Goal: Task Accomplishment & Management: Manage account settings

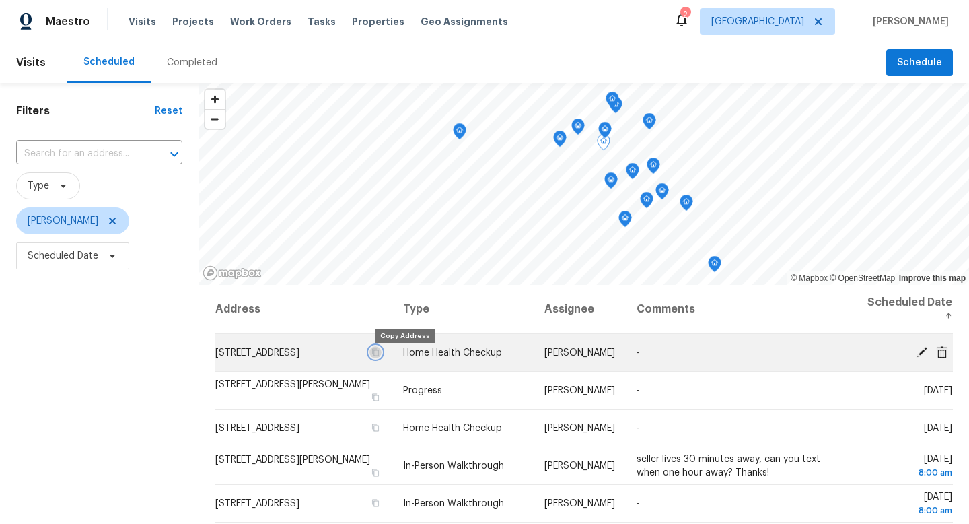
click at [379, 355] on icon "button" at bounding box center [375, 351] width 7 height 7
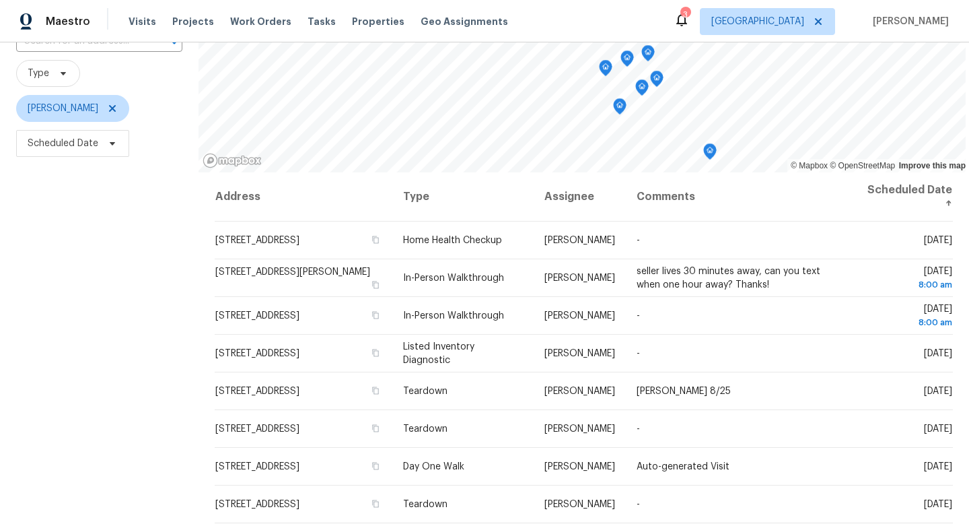
scroll to position [118, 0]
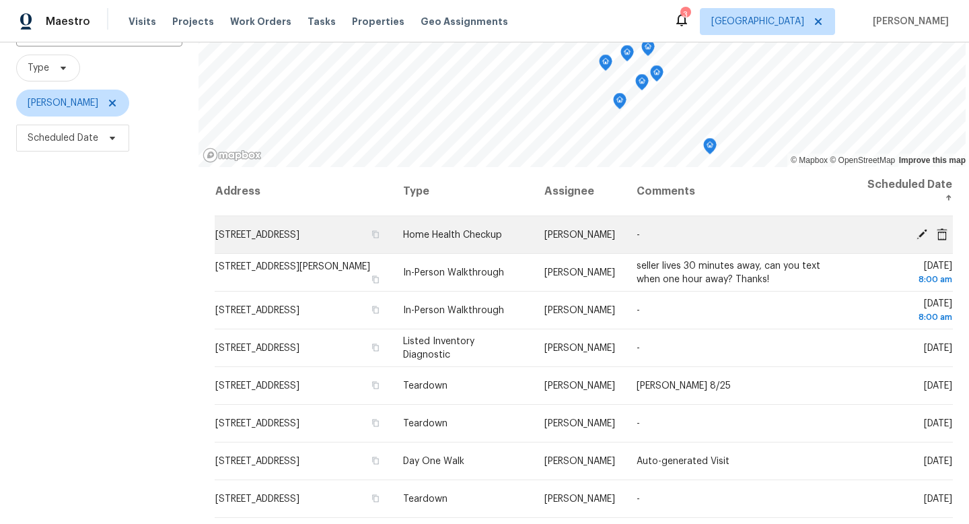
click at [924, 233] on icon at bounding box center [922, 233] width 11 height 11
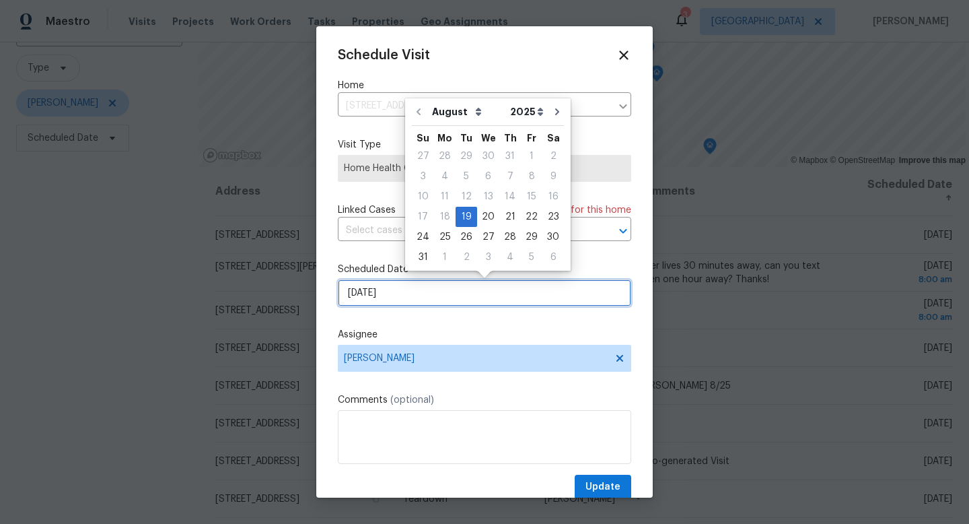
click at [419, 295] on input "8/19/2025" at bounding box center [484, 292] width 293 height 27
click at [485, 218] on div "20" at bounding box center [488, 216] width 22 height 19
type input "8/20/2025"
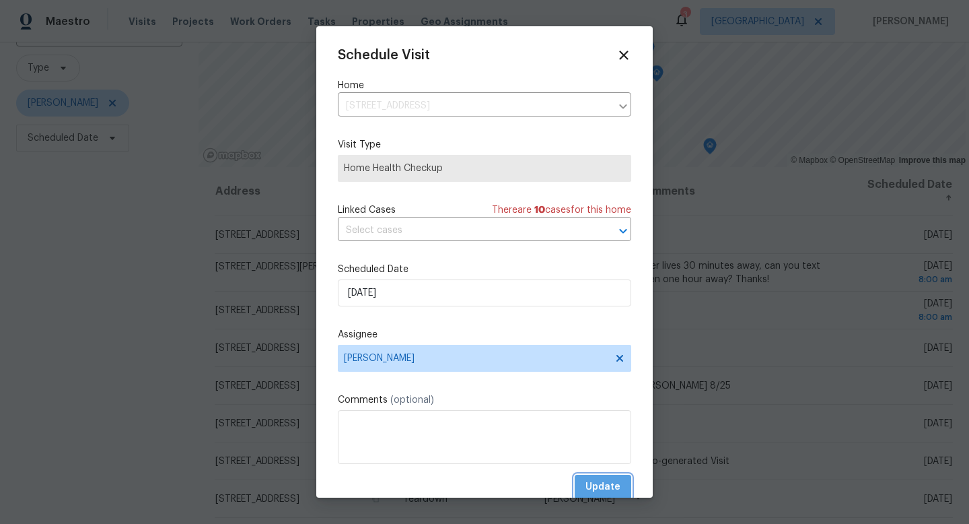
click at [602, 483] on span "Update" at bounding box center [603, 487] width 35 height 17
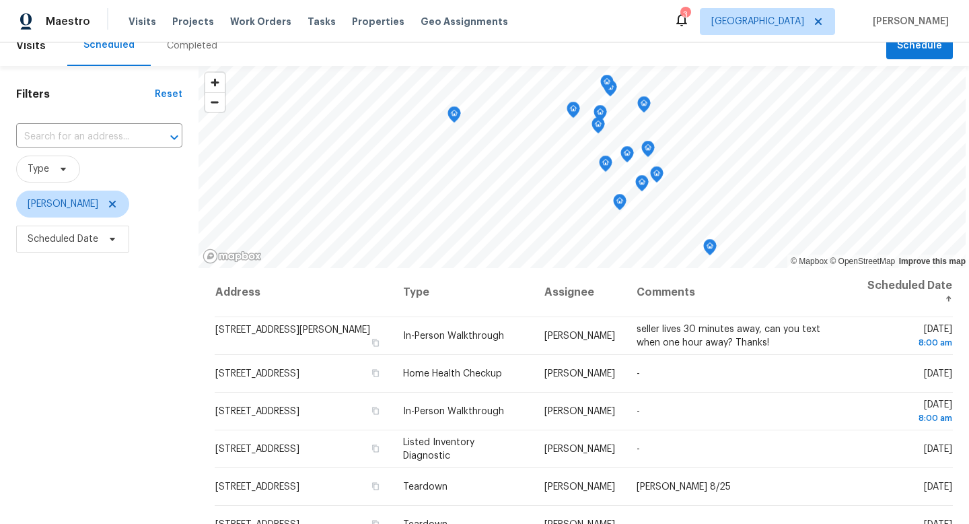
scroll to position [0, 0]
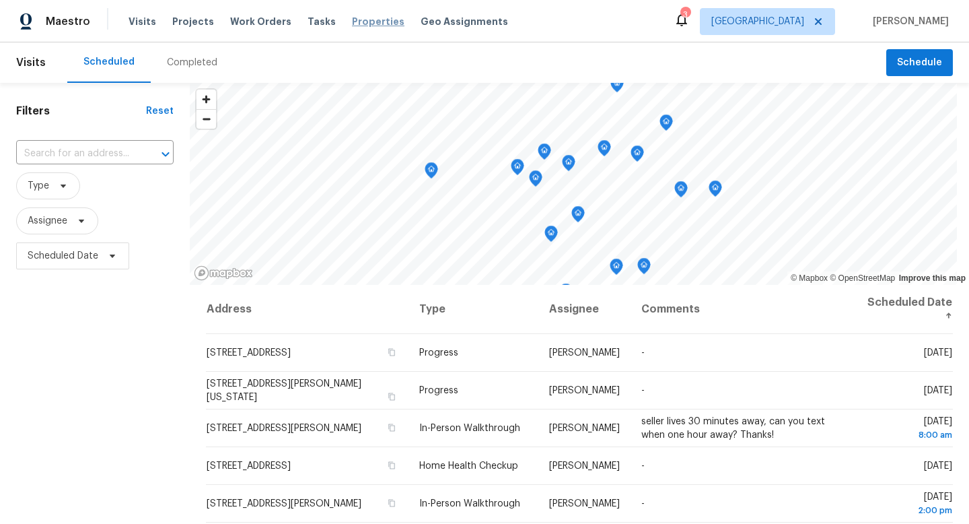
click at [352, 21] on span "Properties" at bounding box center [378, 21] width 53 height 13
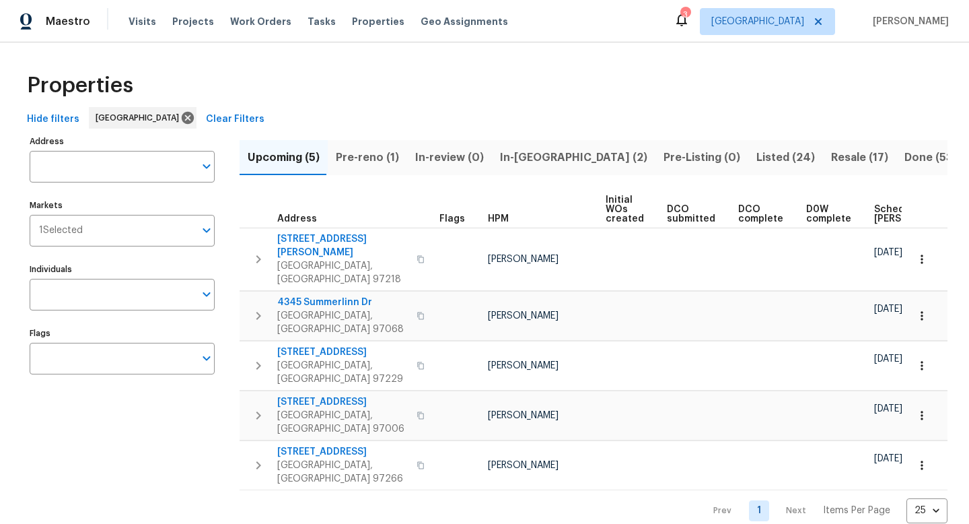
click at [361, 159] on span "Pre-reno (1)" at bounding box center [367, 157] width 63 height 19
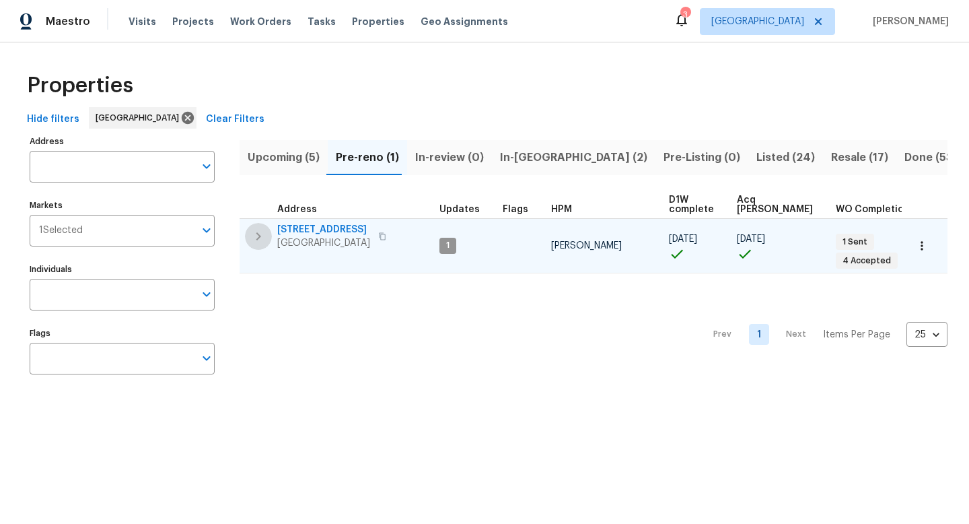
click at [260, 236] on icon "button" at bounding box center [258, 236] width 16 height 16
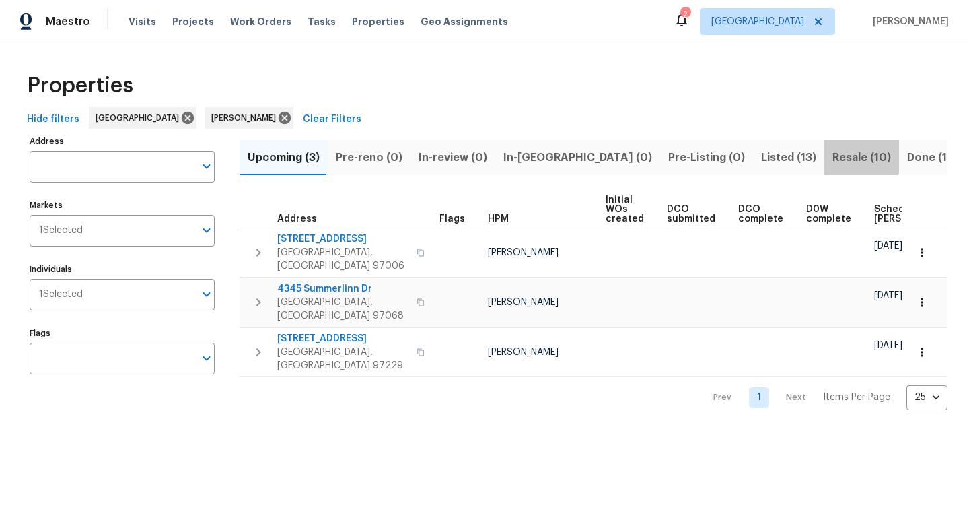
click at [833, 154] on span "Resale (10)" at bounding box center [862, 157] width 59 height 19
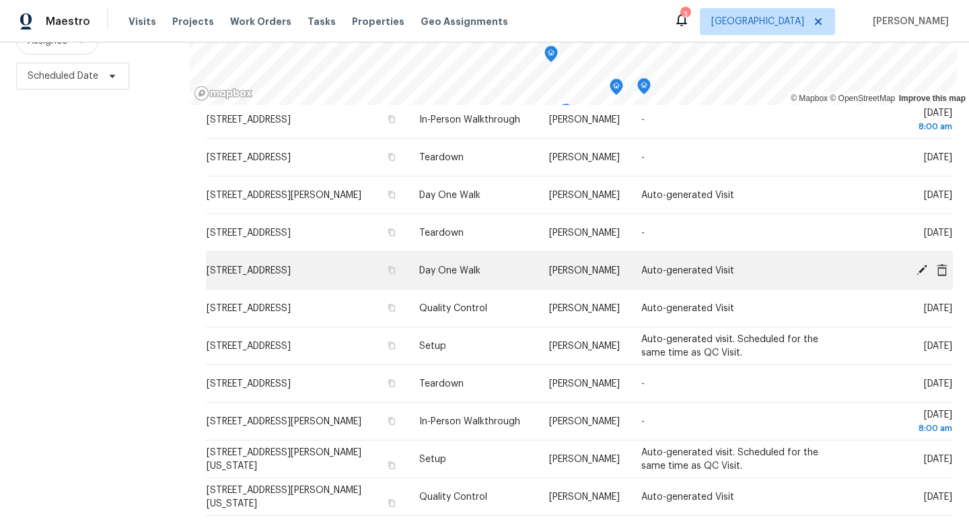
scroll to position [419, 0]
